Goal: Task Accomplishment & Management: Manage account settings

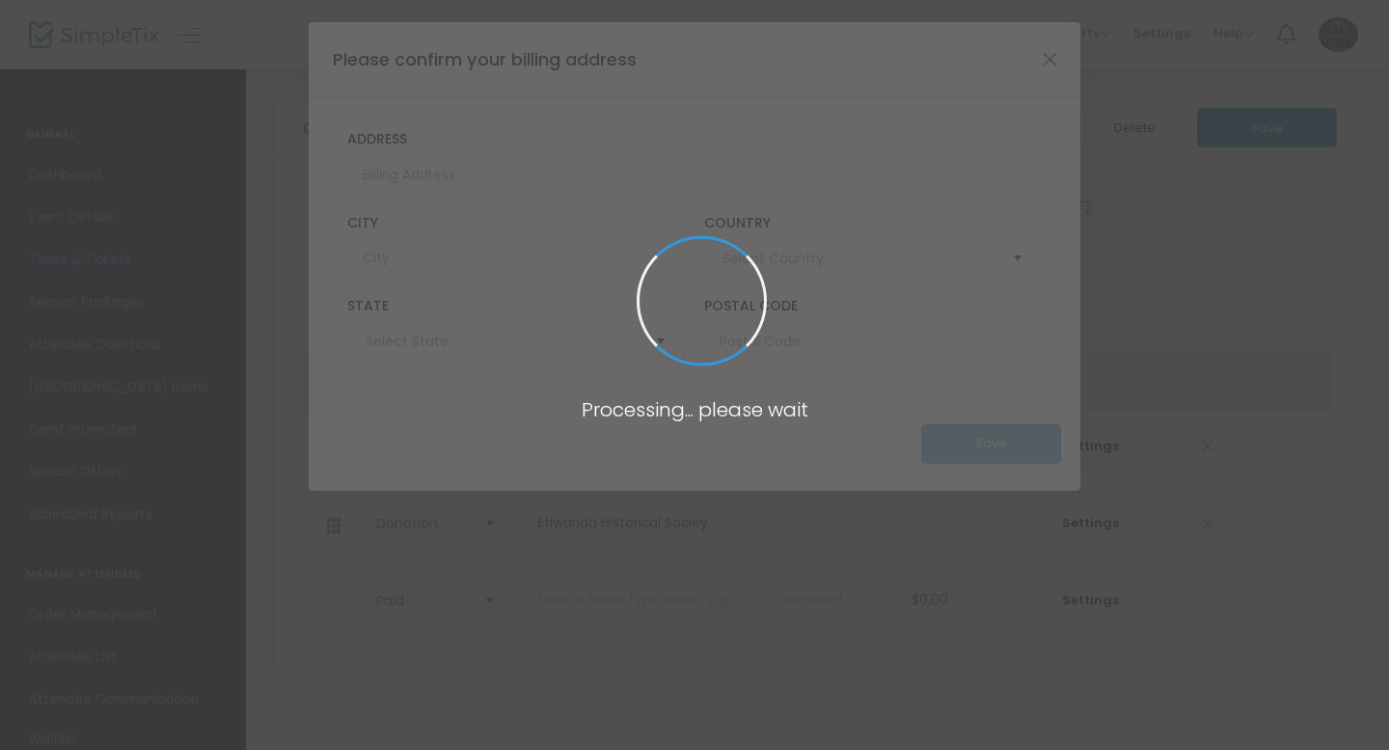
type input "[GEOGRAPHIC_DATA]"
type input "[US_STATE]"
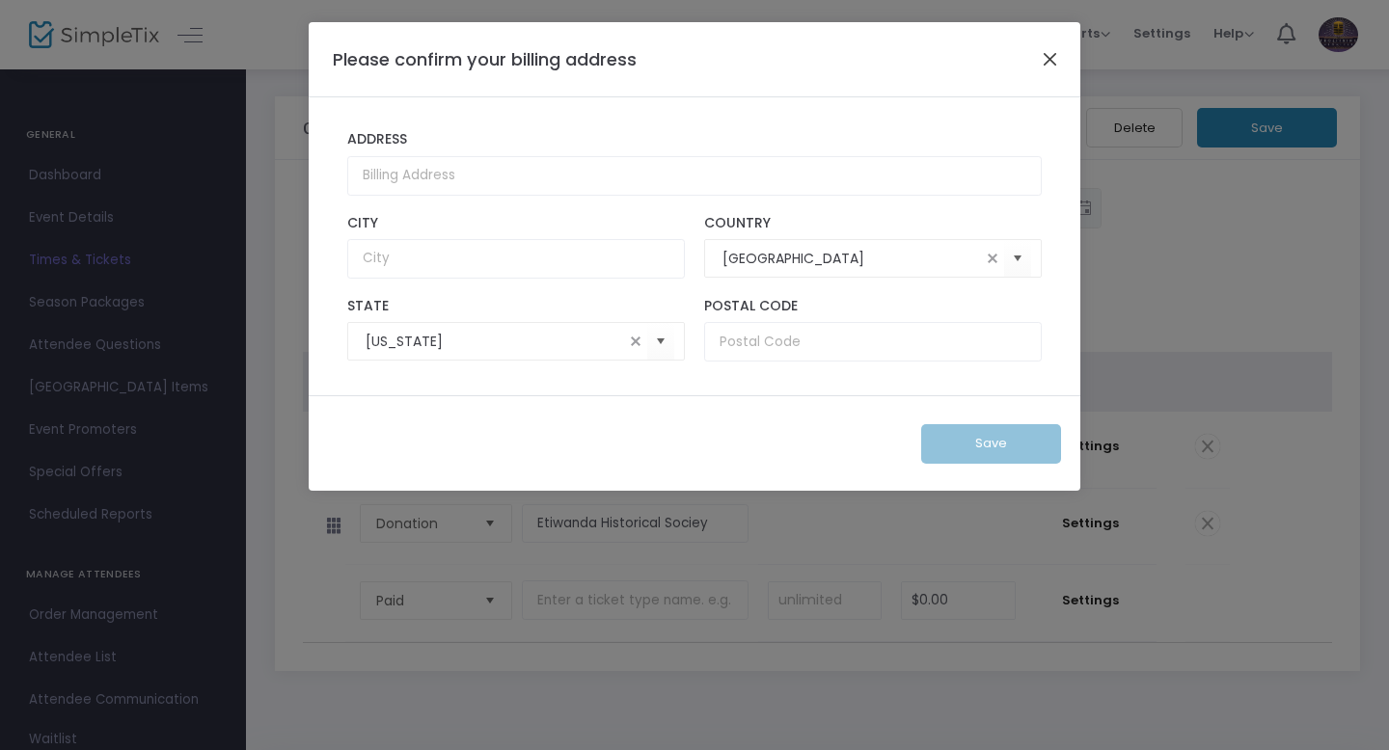
click at [1048, 67] on button "Close" at bounding box center [1050, 58] width 25 height 25
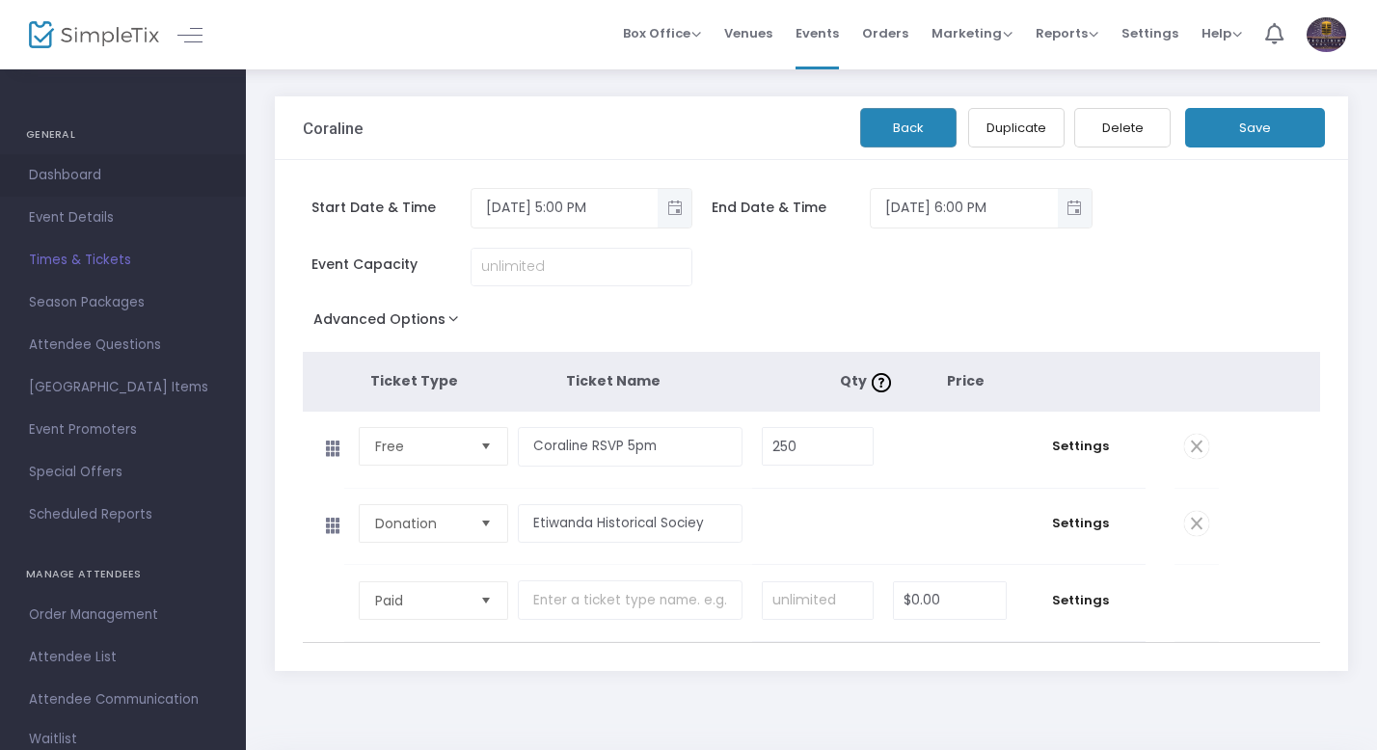
click at [82, 171] on span "Dashboard" at bounding box center [123, 175] width 188 height 25
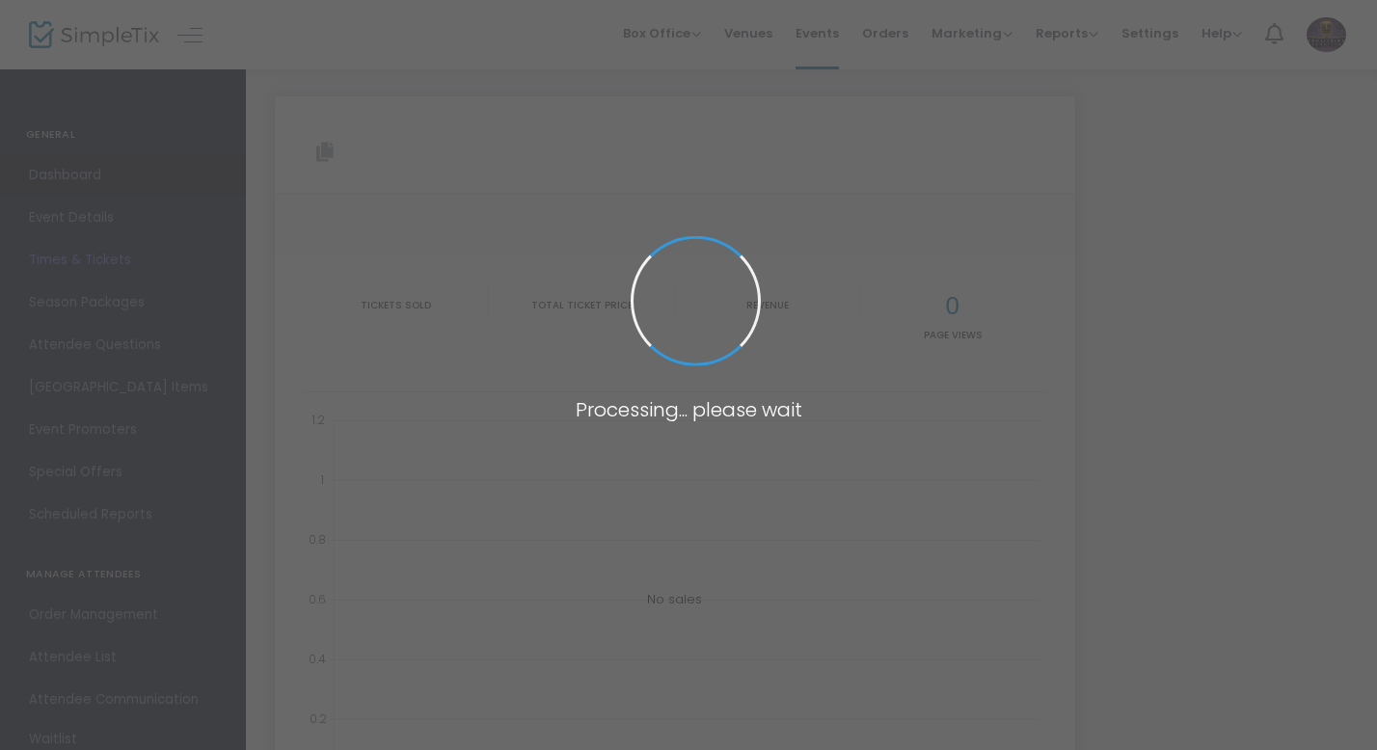
type input "[URL][DOMAIN_NAME]"
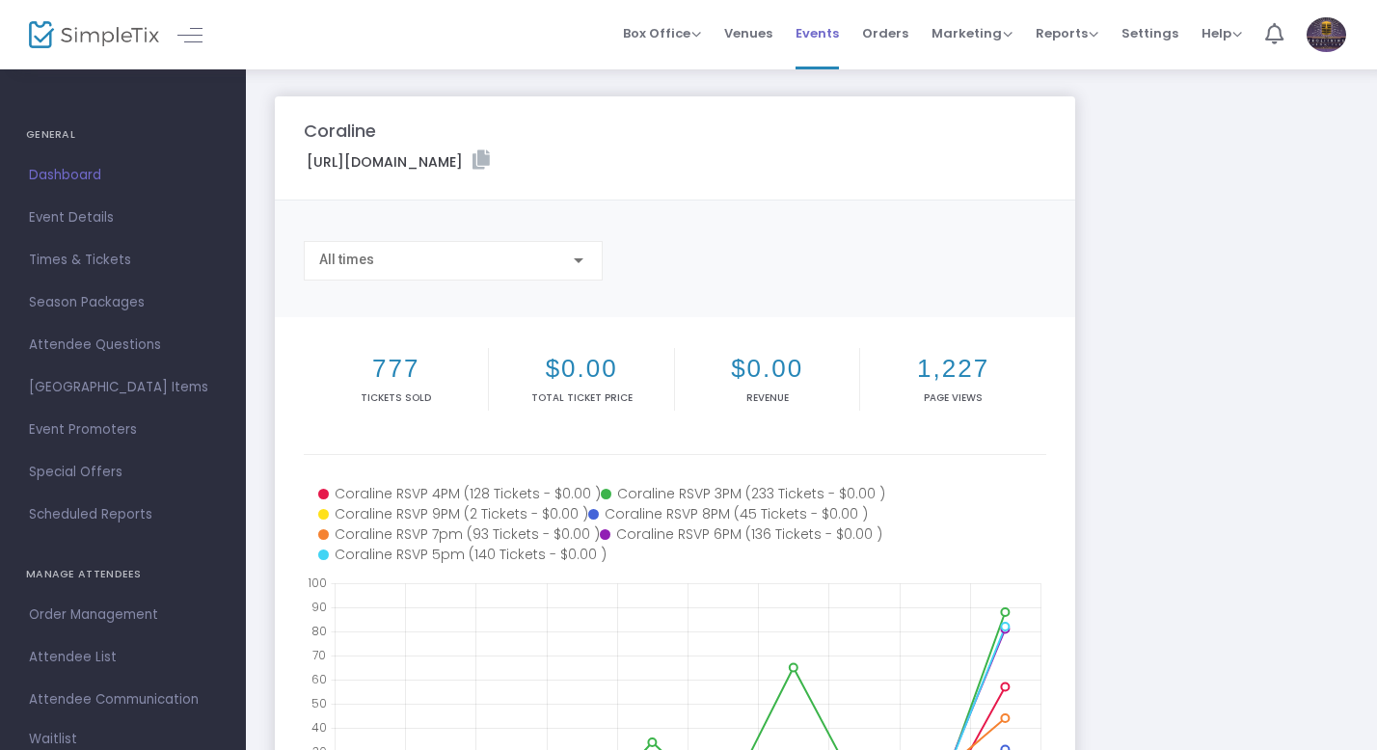
click at [818, 38] on span "Events" at bounding box center [816, 33] width 43 height 49
